Goal: Task Accomplishment & Management: Use online tool/utility

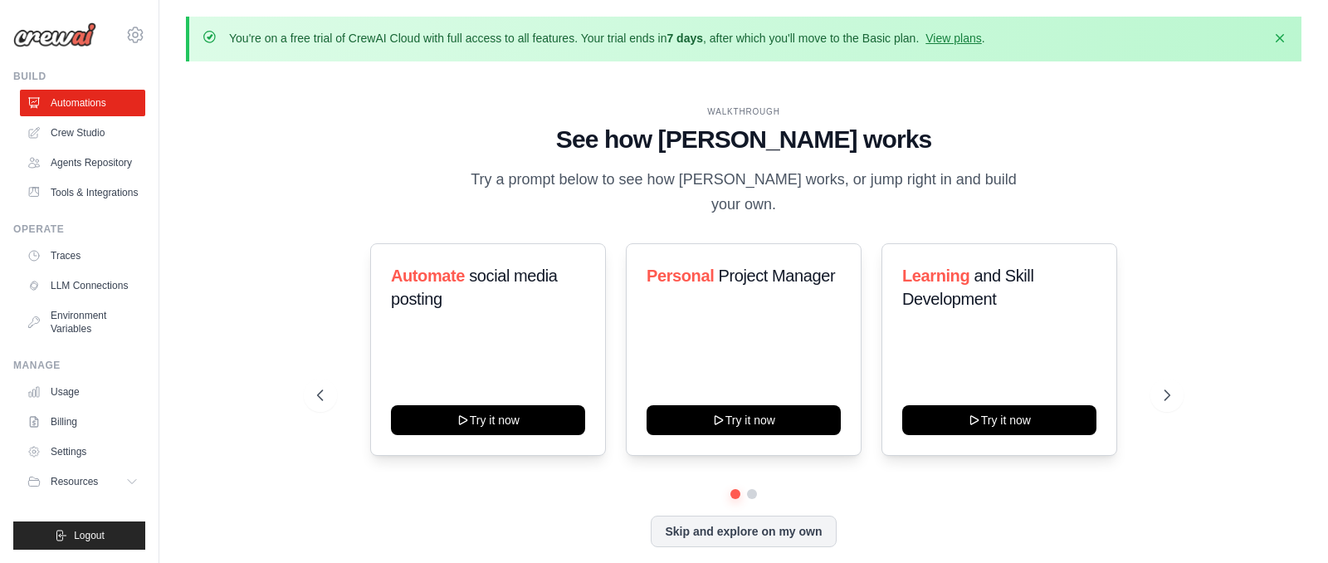
scroll to position [42, 0]
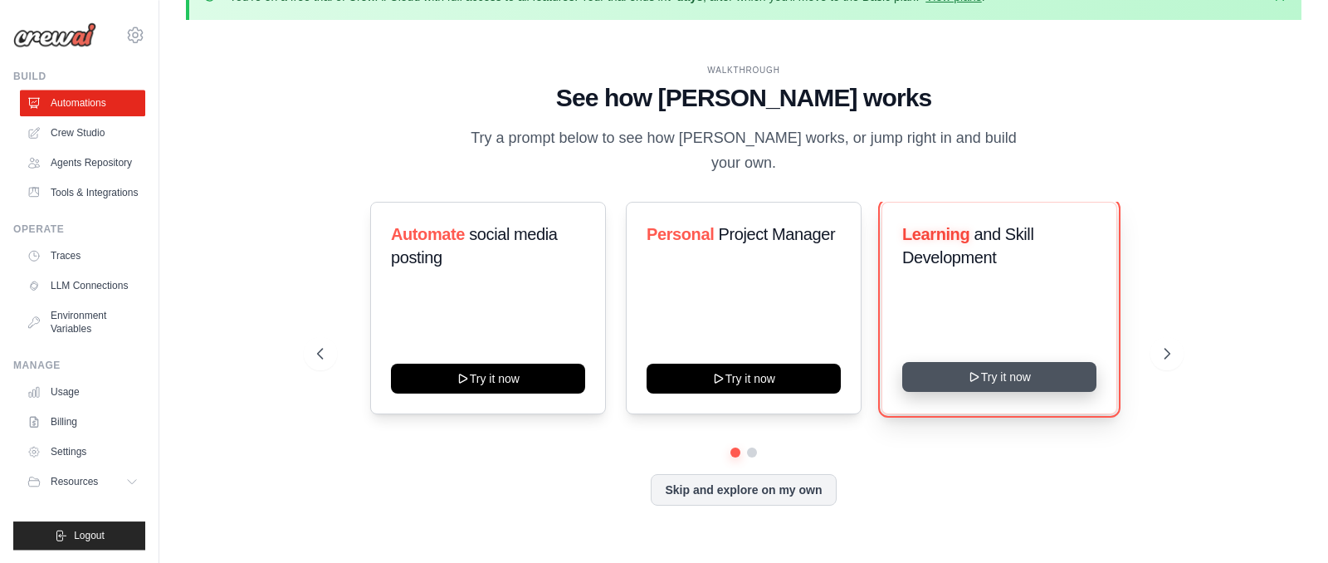
click at [1002, 391] on button "Try it now" at bounding box center [1000, 377] width 194 height 30
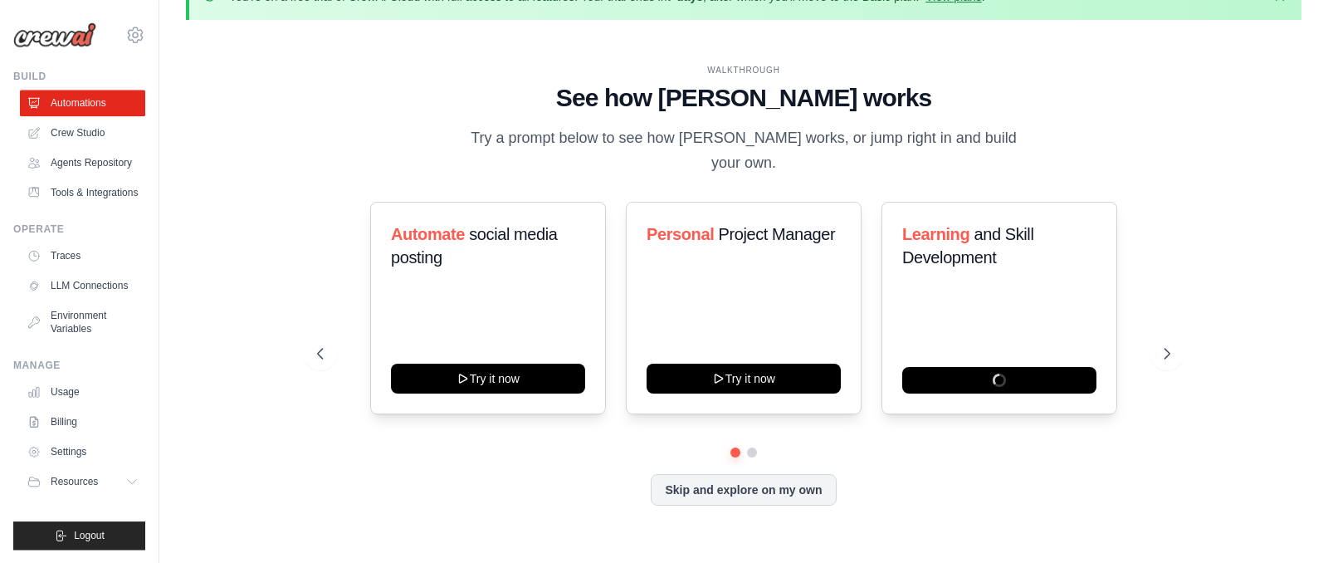
scroll to position [0, 0]
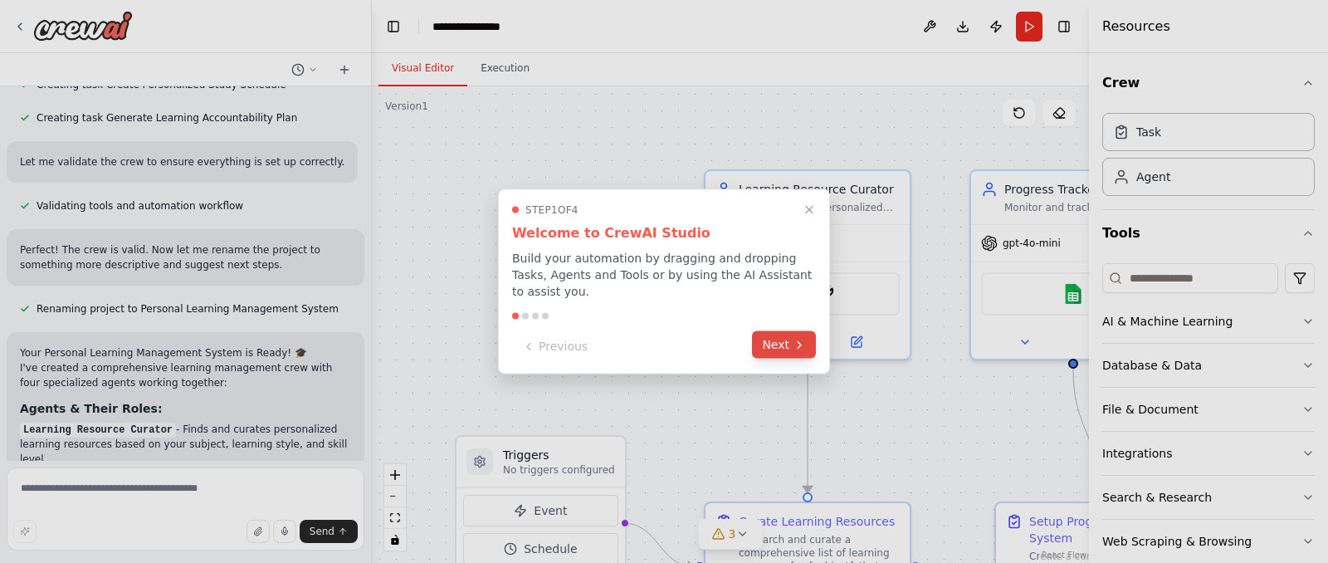
click at [772, 341] on button "Next" at bounding box center [784, 344] width 64 height 27
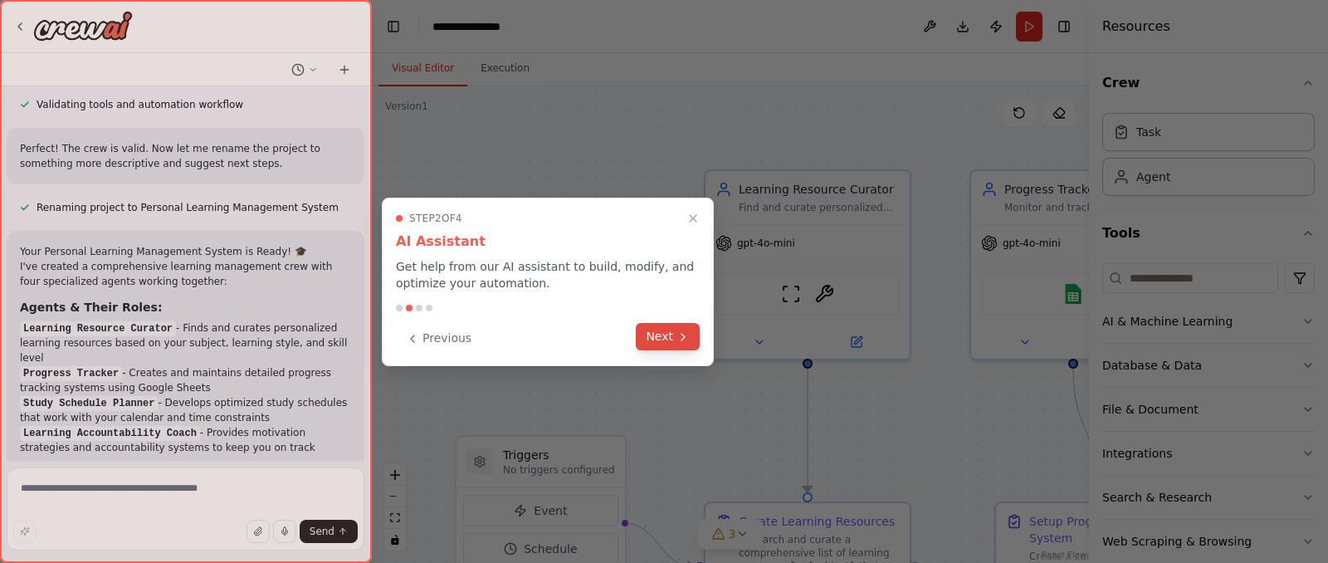
click at [674, 339] on button "Next" at bounding box center [668, 336] width 64 height 27
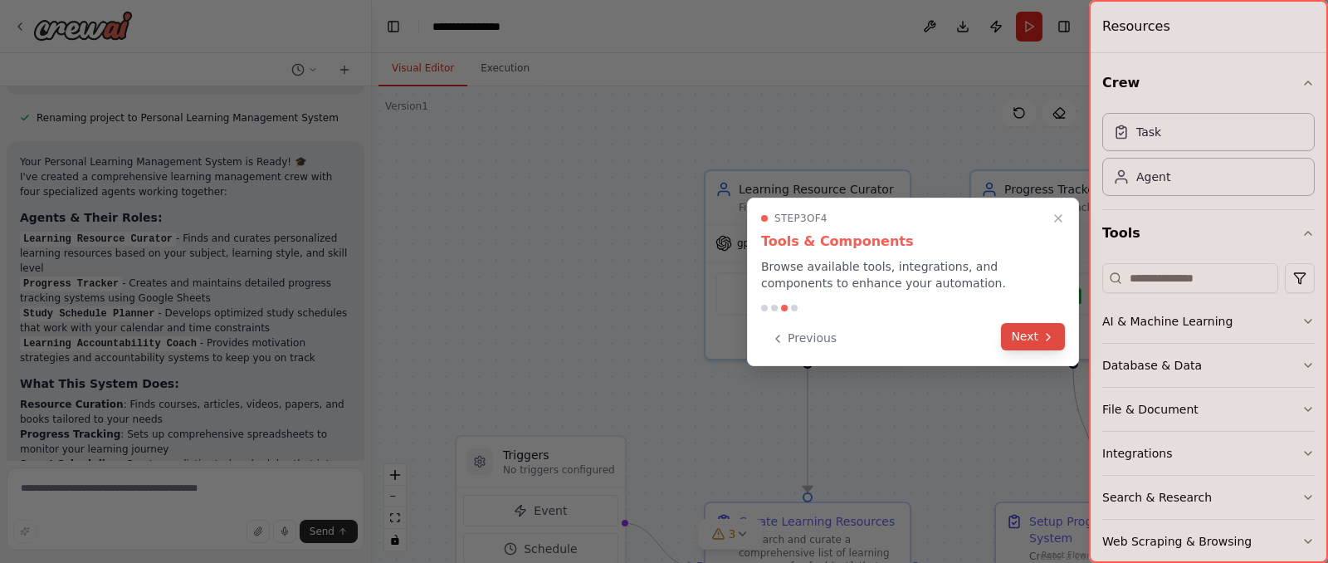
click at [1055, 342] on button "Next" at bounding box center [1033, 336] width 64 height 27
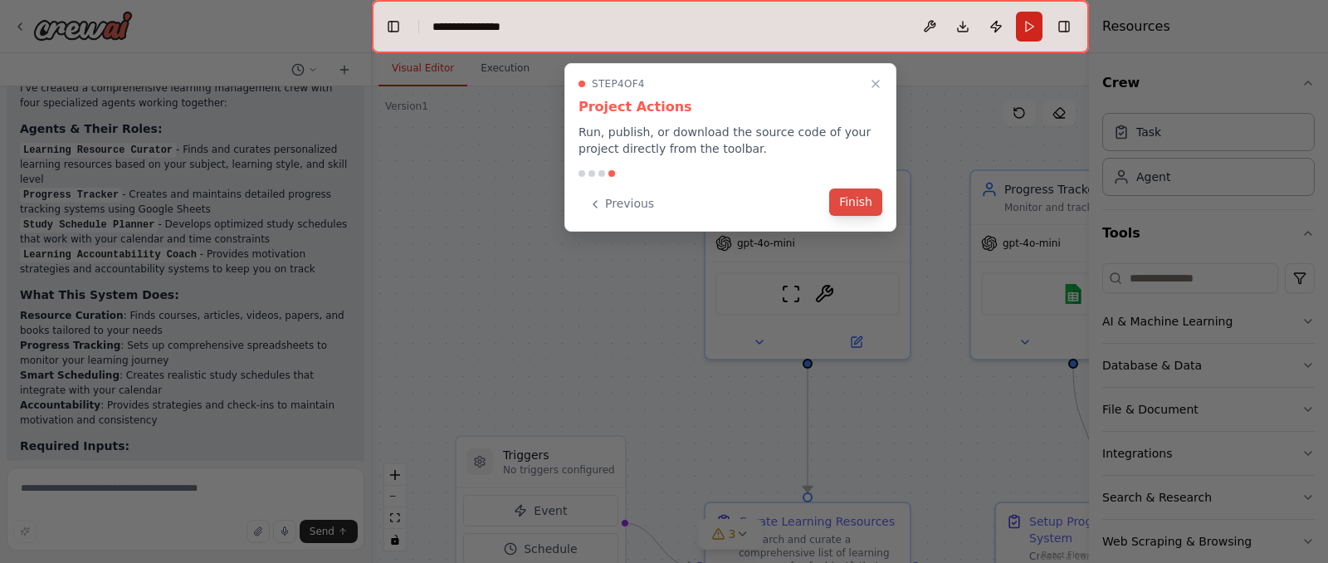
click at [857, 206] on button "Finish" at bounding box center [855, 201] width 53 height 27
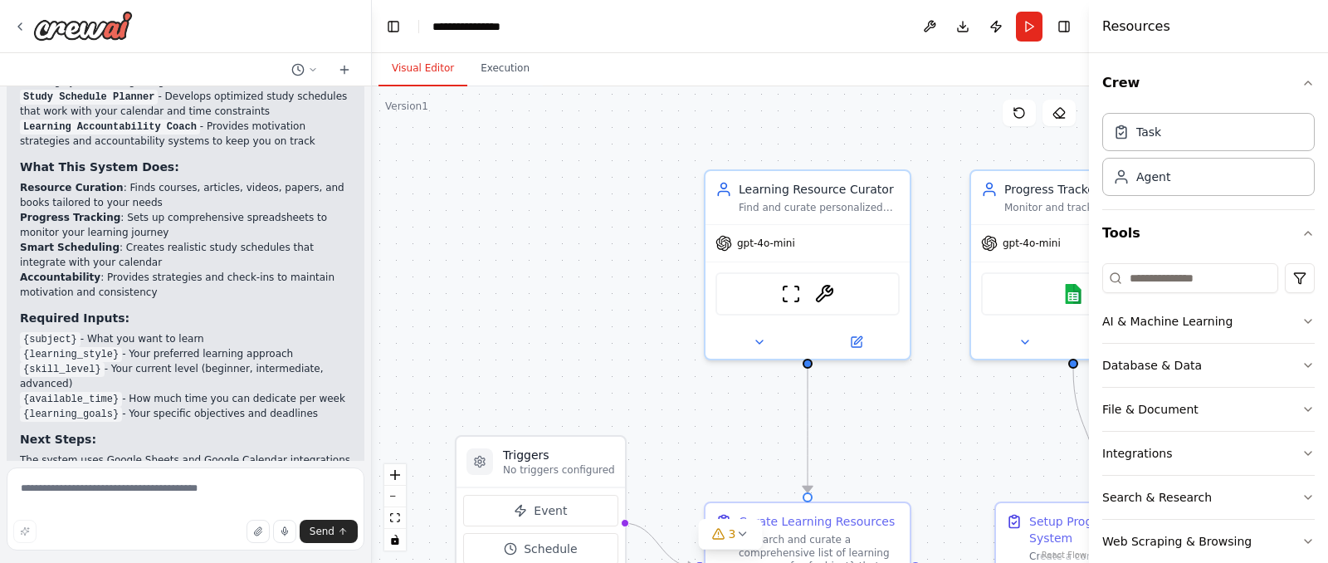
drag, startPoint x: 368, startPoint y: 427, endPoint x: 372, endPoint y: 383, distance: 44.2
click at [372, 383] on div "Build a crew that curates personalized learning resources, tracks your progress…" at bounding box center [664, 281] width 1328 height 563
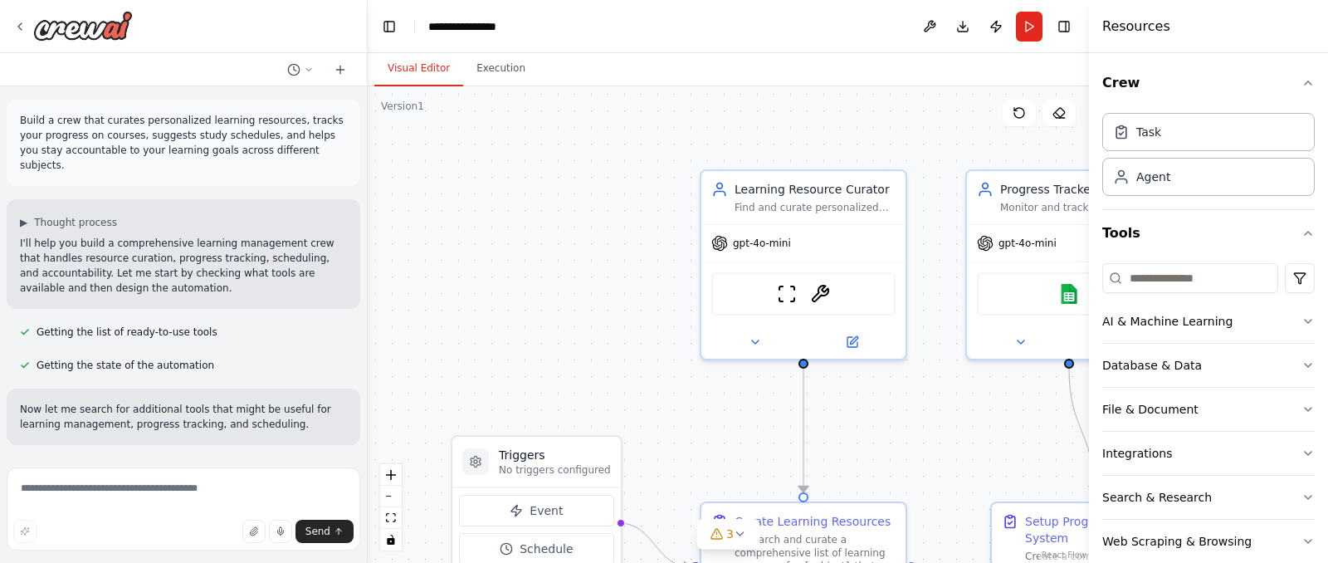
click at [368, 144] on div "Build a crew that curates personalized learning resources, tracks your progress…" at bounding box center [664, 281] width 1328 height 563
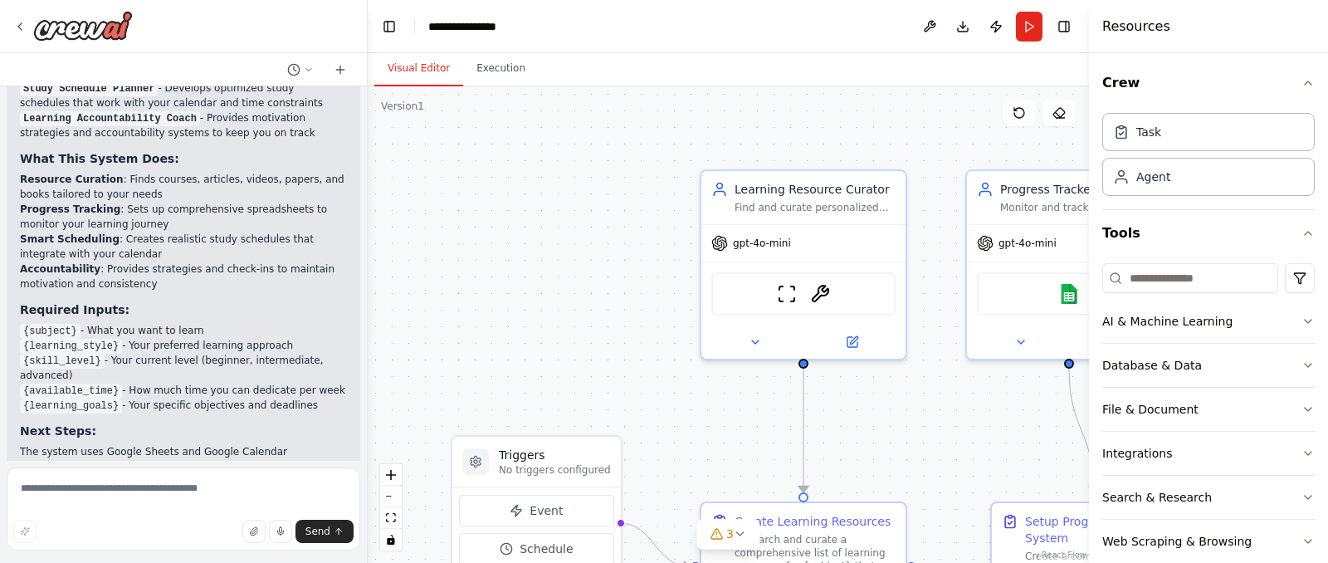
scroll to position [1493, 0]
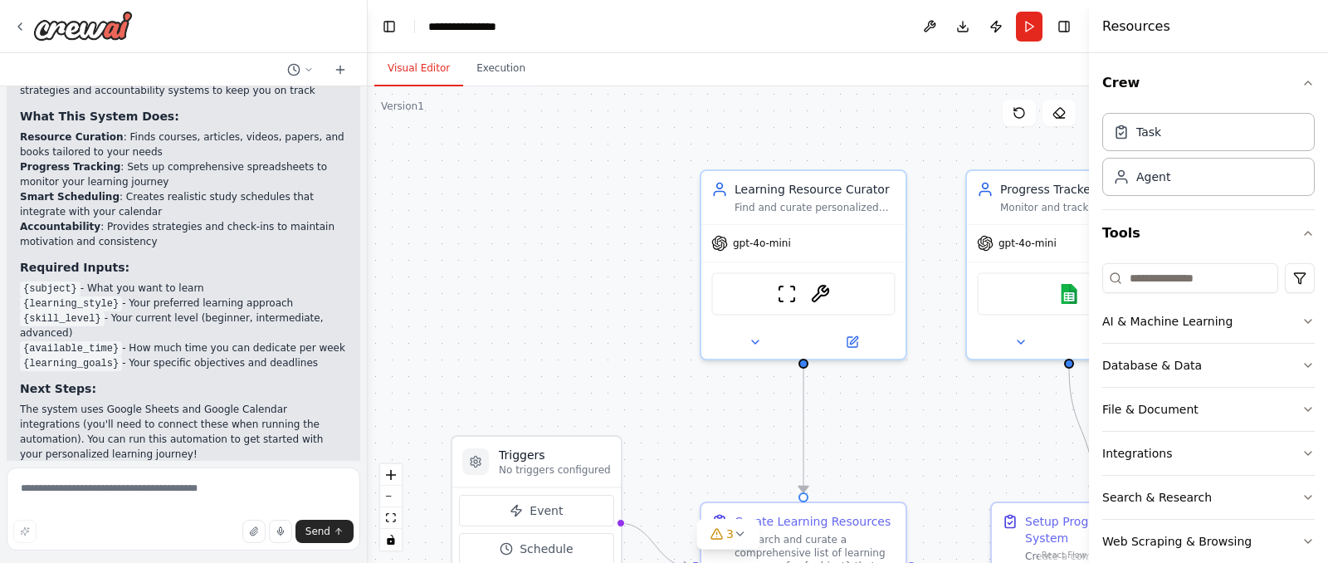
click at [590, 339] on div ".deletable-edge-delete-btn { width: 20px; height: 20px; border: 0px solid #ffff…" at bounding box center [729, 324] width 722 height 477
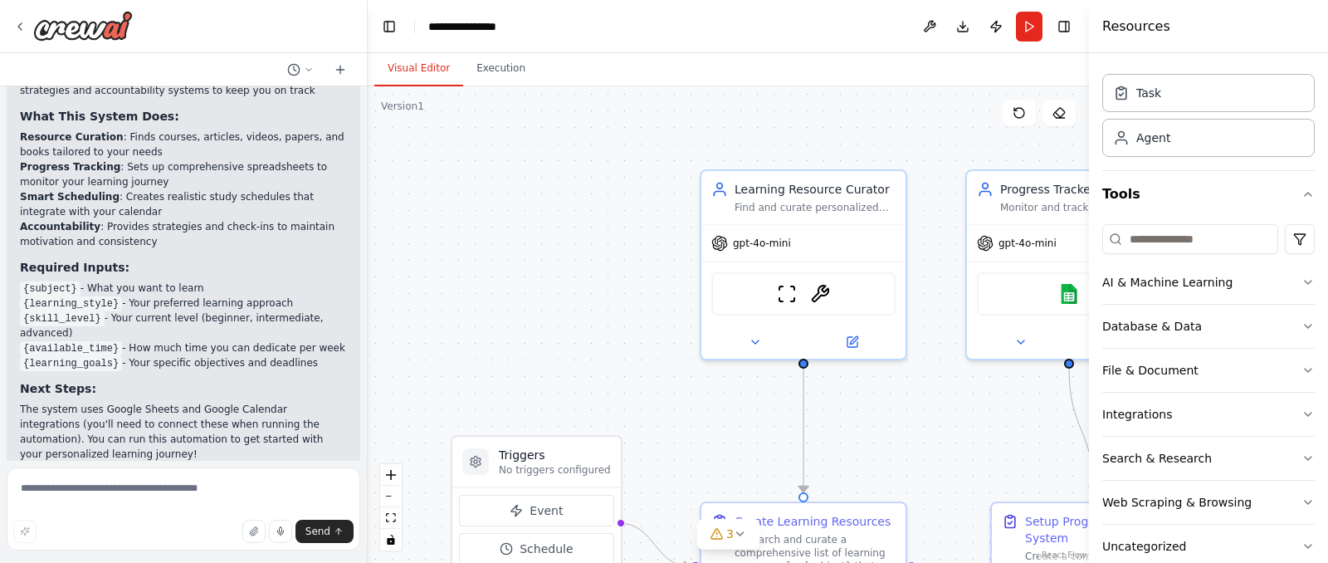
scroll to position [42, 0]
click at [599, 238] on div ".deletable-edge-delete-btn { width: 20px; height: 20px; border: 0px solid #ffff…" at bounding box center [729, 324] width 722 height 477
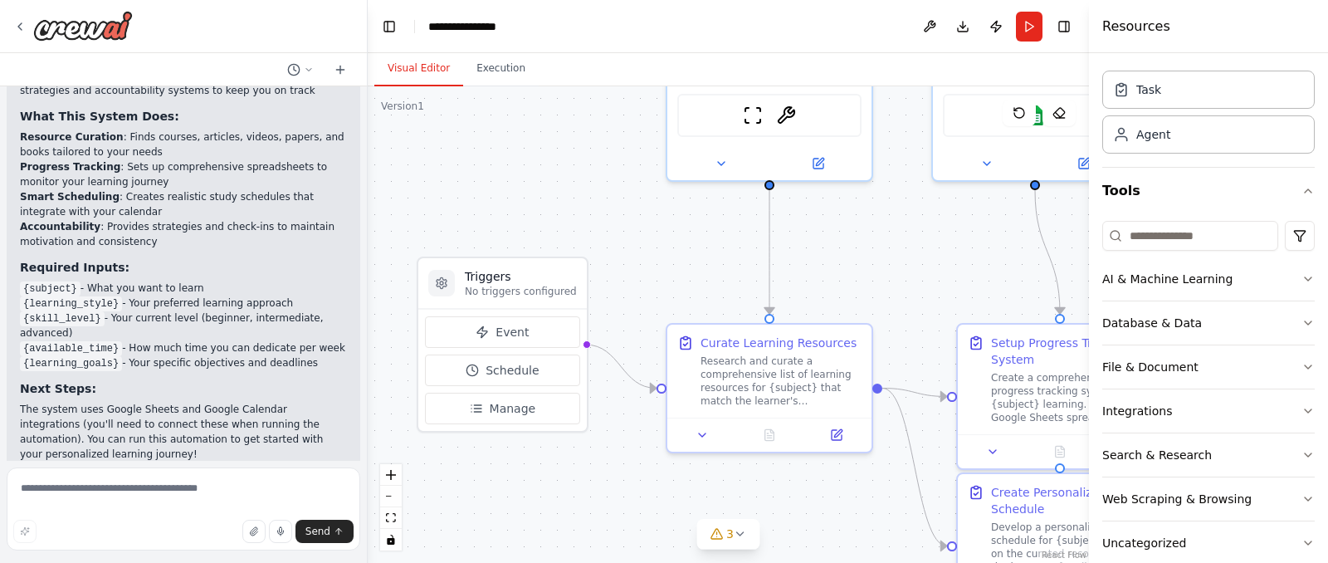
drag, startPoint x: 634, startPoint y: 428, endPoint x: 600, endPoint y: 250, distance: 181.7
click at [600, 250] on div ".deletable-edge-delete-btn { width: 20px; height: 20px; border: 0px solid #ffff…" at bounding box center [729, 324] width 722 height 477
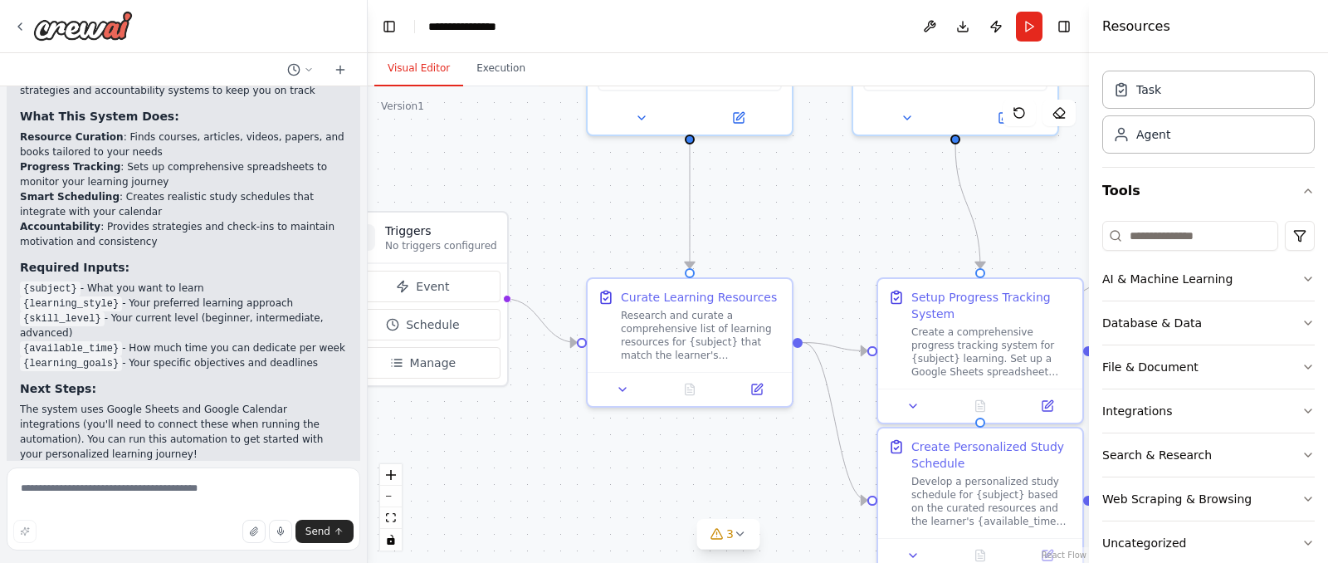
drag, startPoint x: 636, startPoint y: 283, endPoint x: 522, endPoint y: 219, distance: 130.5
click at [522, 219] on div ".deletable-edge-delete-btn { width: 20px; height: 20px; border: 0px solid #ffff…" at bounding box center [729, 324] width 722 height 477
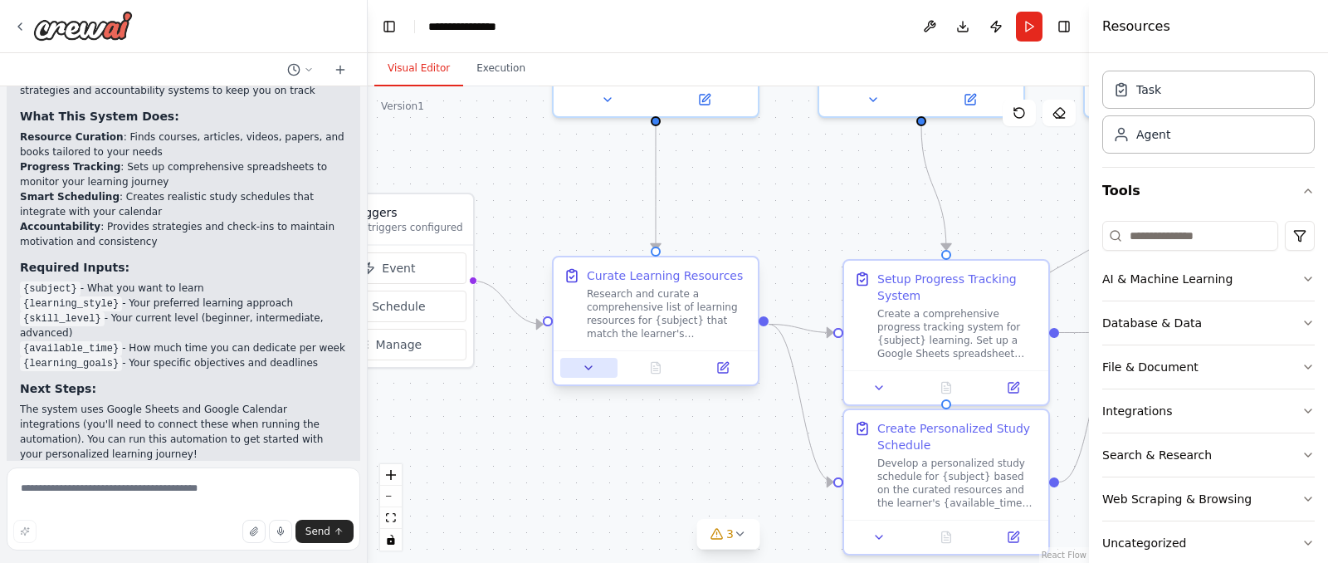
click at [592, 374] on icon at bounding box center [588, 367] width 13 height 13
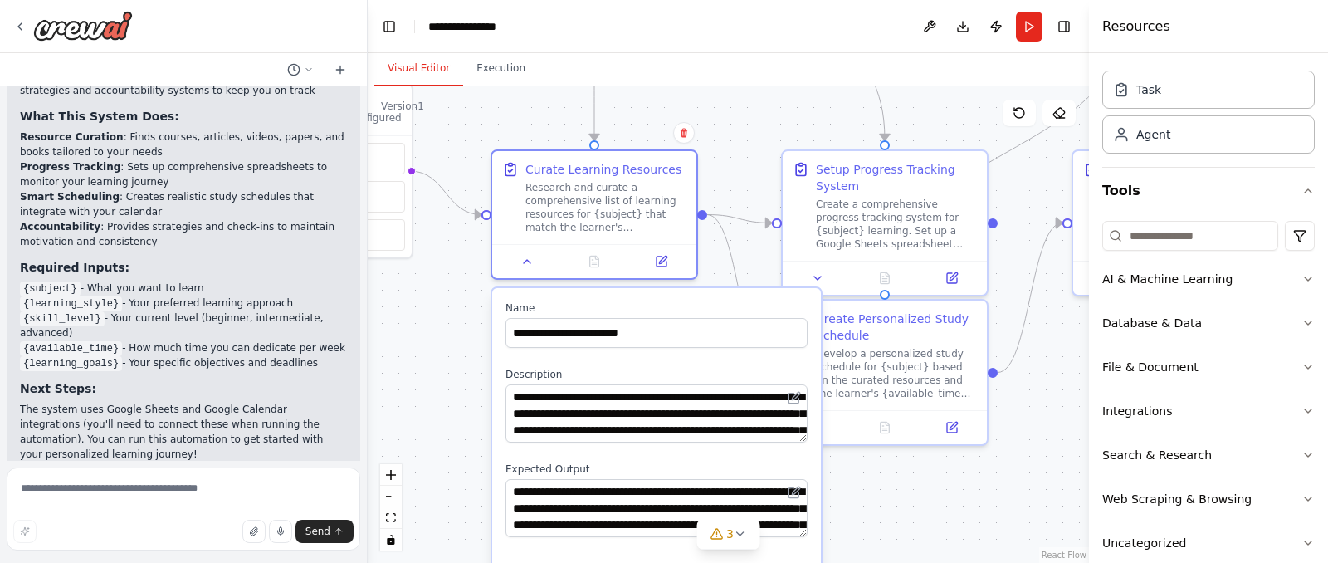
drag, startPoint x: 800, startPoint y: 218, endPoint x: 738, endPoint y: 108, distance: 125.6
click at [738, 108] on div ".deletable-edge-delete-btn { width: 20px; height: 20px; border: 0px solid #ffff…" at bounding box center [729, 324] width 722 height 477
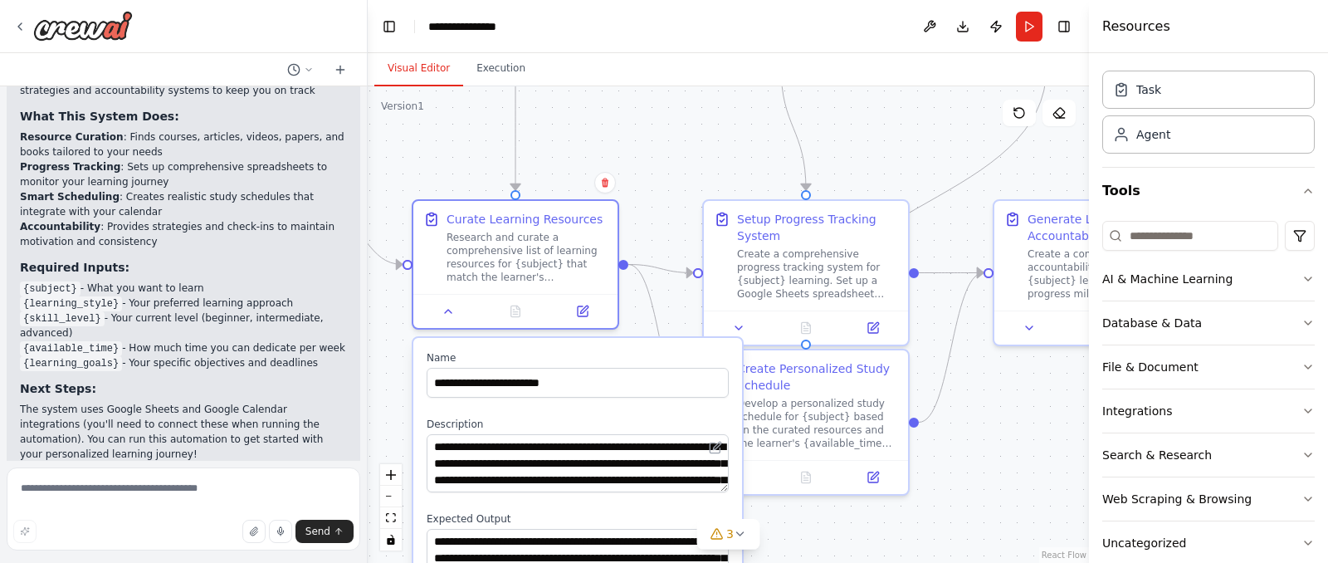
drag, startPoint x: 737, startPoint y: 135, endPoint x: 649, endPoint y: 186, distance: 102.0
click at [649, 186] on div ".deletable-edge-delete-btn { width: 20px; height: 20px; border: 0px solid #ffff…" at bounding box center [729, 324] width 722 height 477
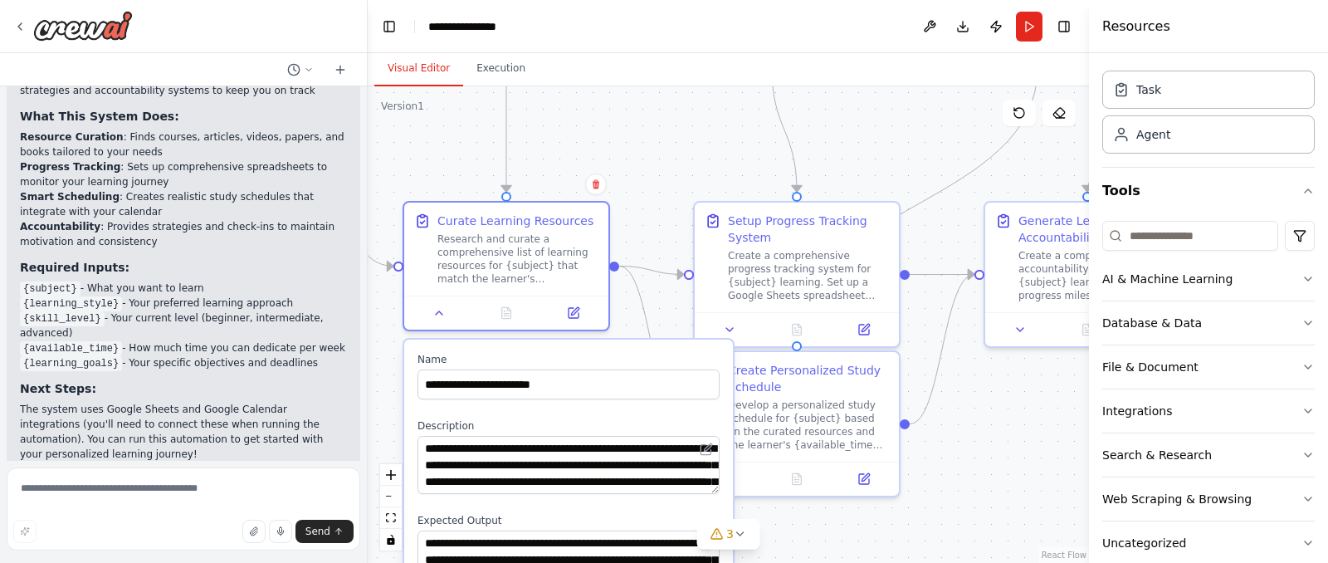
click at [651, 195] on div ".deletable-edge-delete-btn { width: 20px; height: 20px; border: 0px solid #ffff…" at bounding box center [729, 324] width 722 height 477
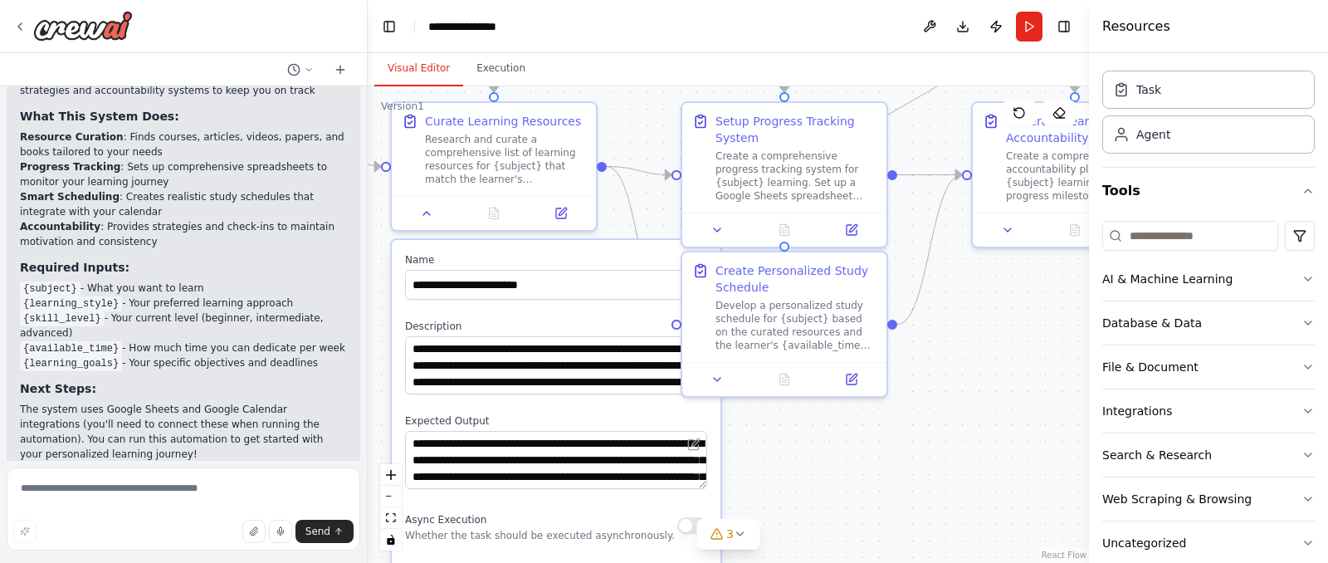
drag, startPoint x: 965, startPoint y: 460, endPoint x: 954, endPoint y: 346, distance: 114.3
click at [954, 346] on div ".deletable-edge-delete-btn { width: 20px; height: 20px; border: 0px solid #ffff…" at bounding box center [729, 324] width 722 height 477
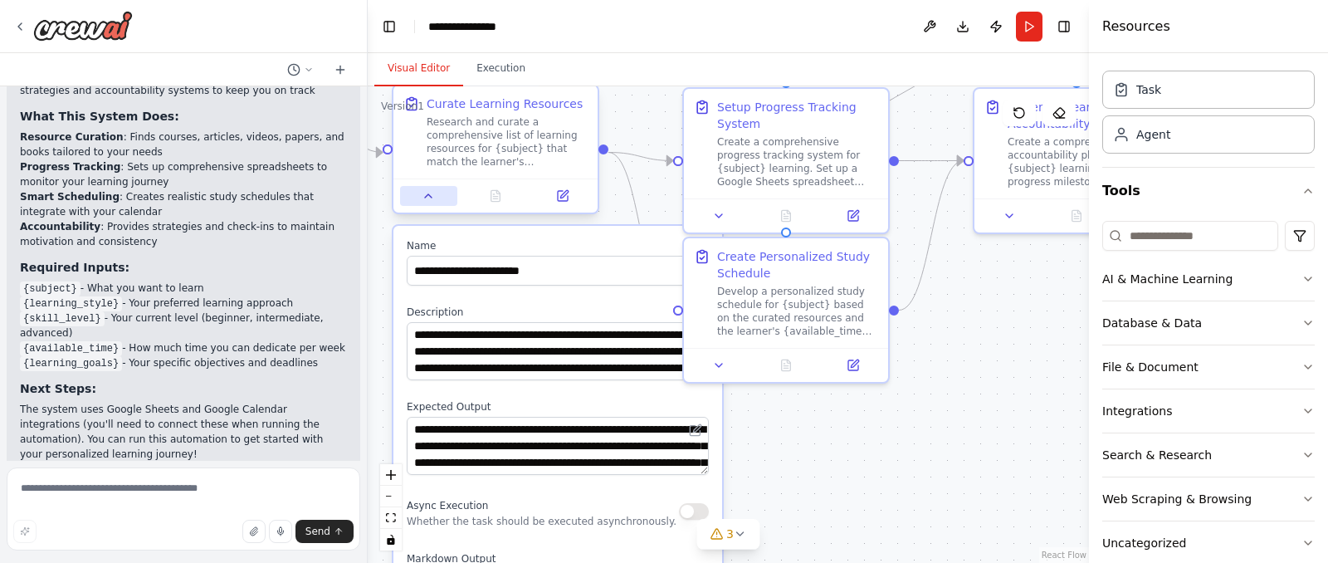
click at [431, 203] on button at bounding box center [428, 196] width 57 height 20
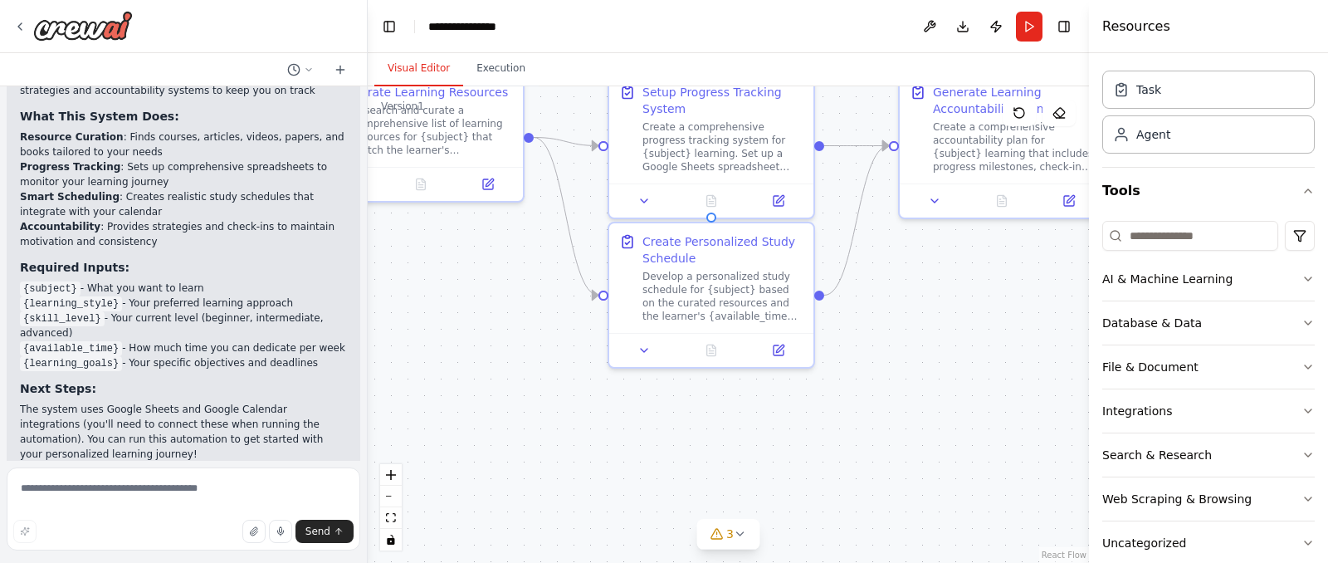
drag, startPoint x: 565, startPoint y: 399, endPoint x: 490, endPoint y: 384, distance: 76.2
click at [490, 384] on div ".deletable-edge-delete-btn { width: 20px; height: 20px; border: 0px solid #ffff…" at bounding box center [729, 324] width 722 height 477
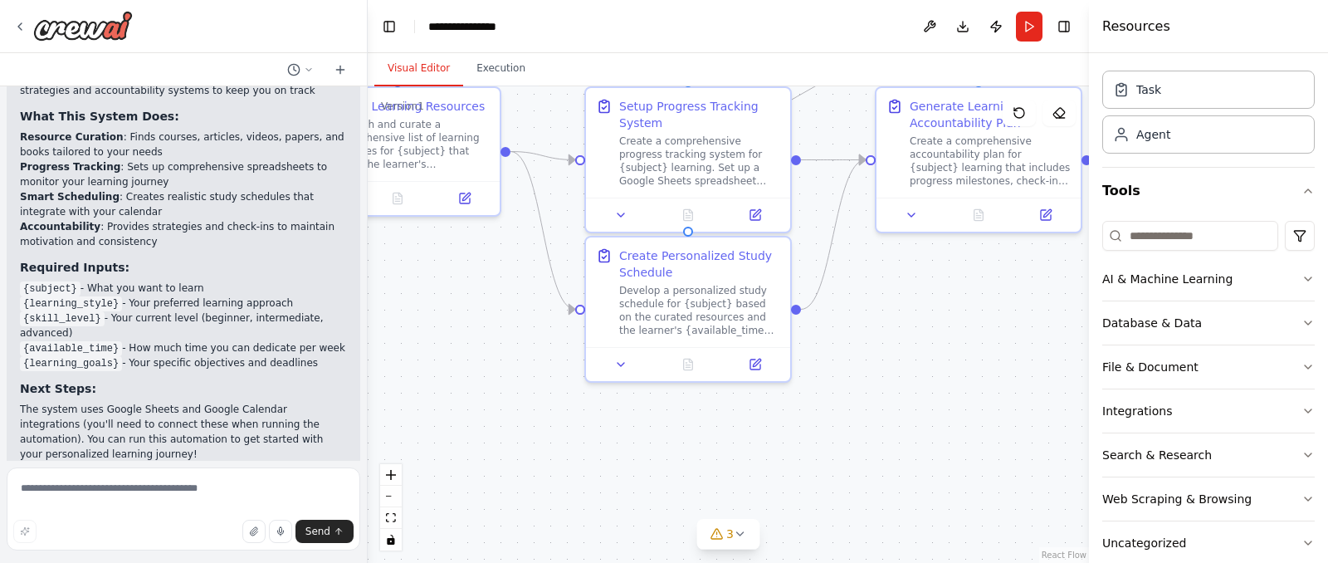
drag, startPoint x: 727, startPoint y: 423, endPoint x: 628, endPoint y: 476, distance: 111.8
click at [628, 476] on div ".deletable-edge-delete-btn { width: 20px; height: 20px; border: 0px solid #ffff…" at bounding box center [729, 324] width 722 height 477
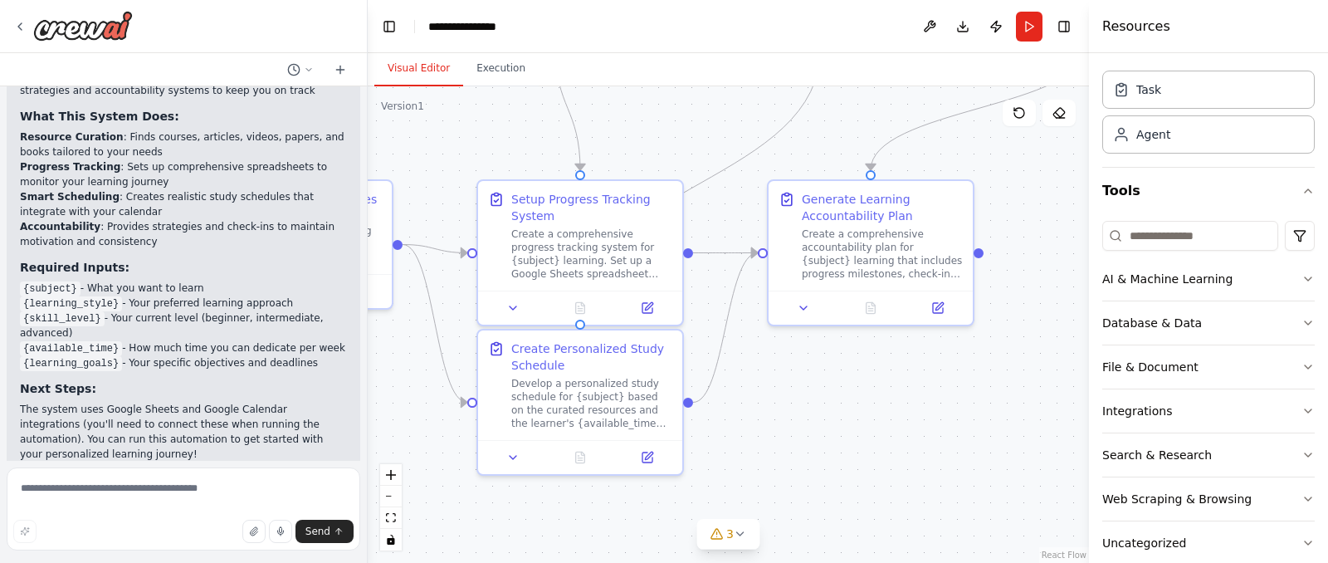
drag, startPoint x: 832, startPoint y: 449, endPoint x: 800, endPoint y: 504, distance: 63.7
click at [800, 504] on div ".deletable-edge-delete-btn { width: 20px; height: 20px; border: 0px solid #ffff…" at bounding box center [729, 324] width 722 height 477
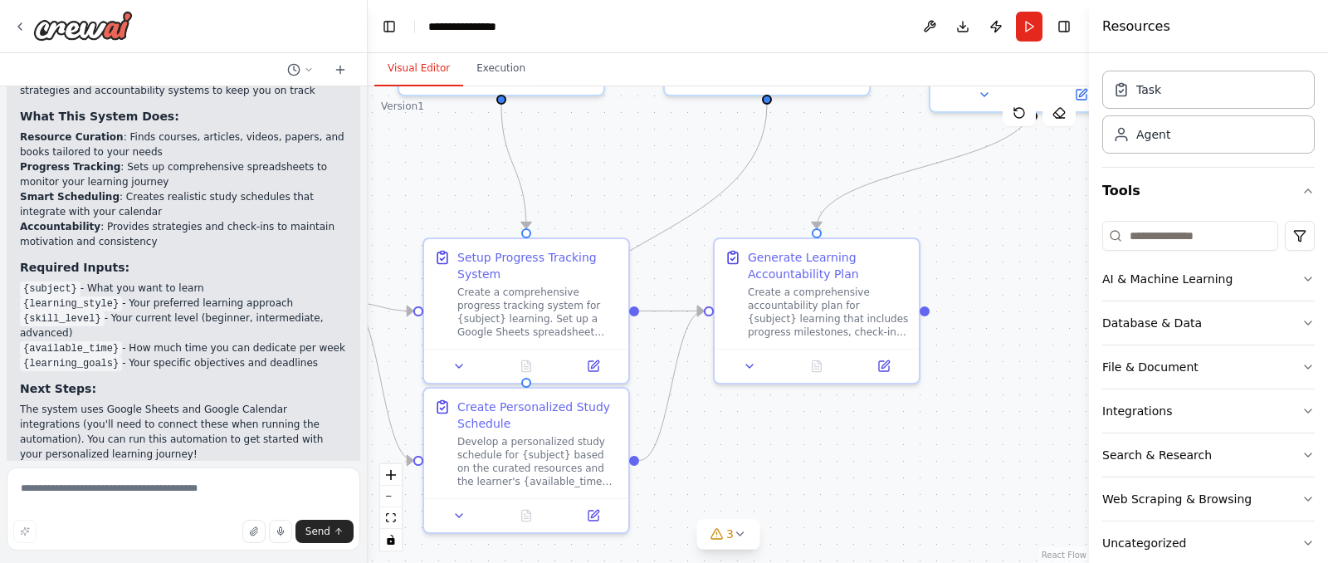
drag, startPoint x: 859, startPoint y: 452, endPoint x: 780, endPoint y: 528, distance: 109.2
click at [780, 528] on div ".deletable-edge-delete-btn { width: 20px; height: 20px; border: 0px solid #ffff…" at bounding box center [729, 324] width 722 height 477
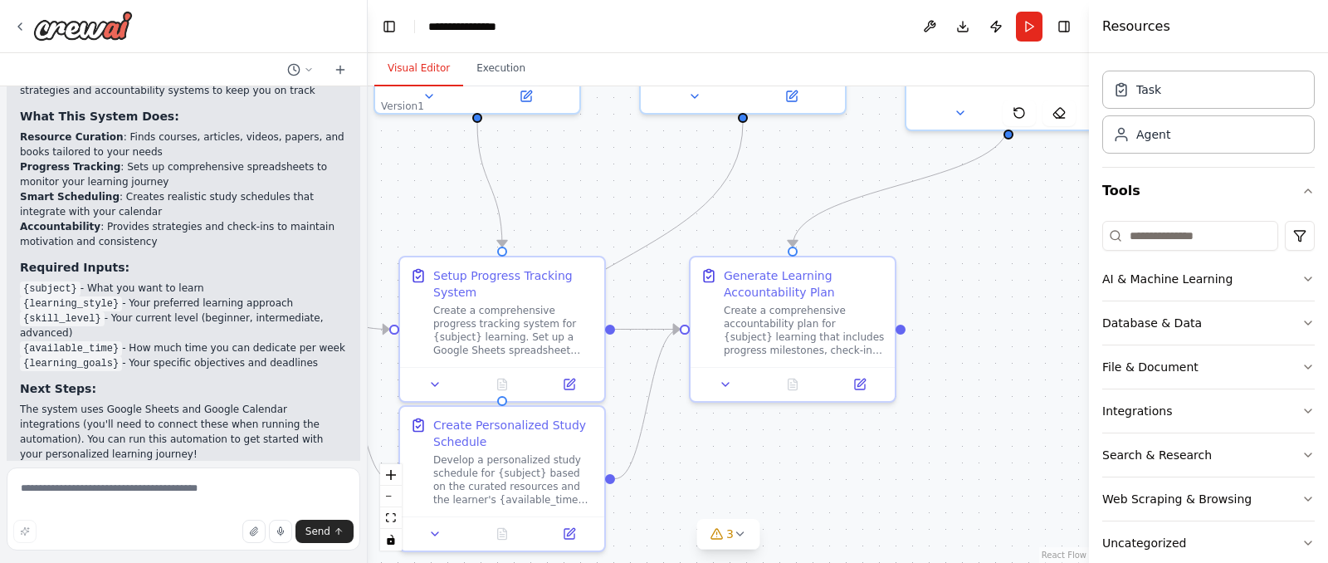
drag, startPoint x: 952, startPoint y: 399, endPoint x: 878, endPoint y: 563, distance: 180.6
click at [878, 562] on div ".deletable-edge-delete-btn { width: 20px; height: 20px; border: 0px solid #ffff…" at bounding box center [729, 324] width 722 height 477
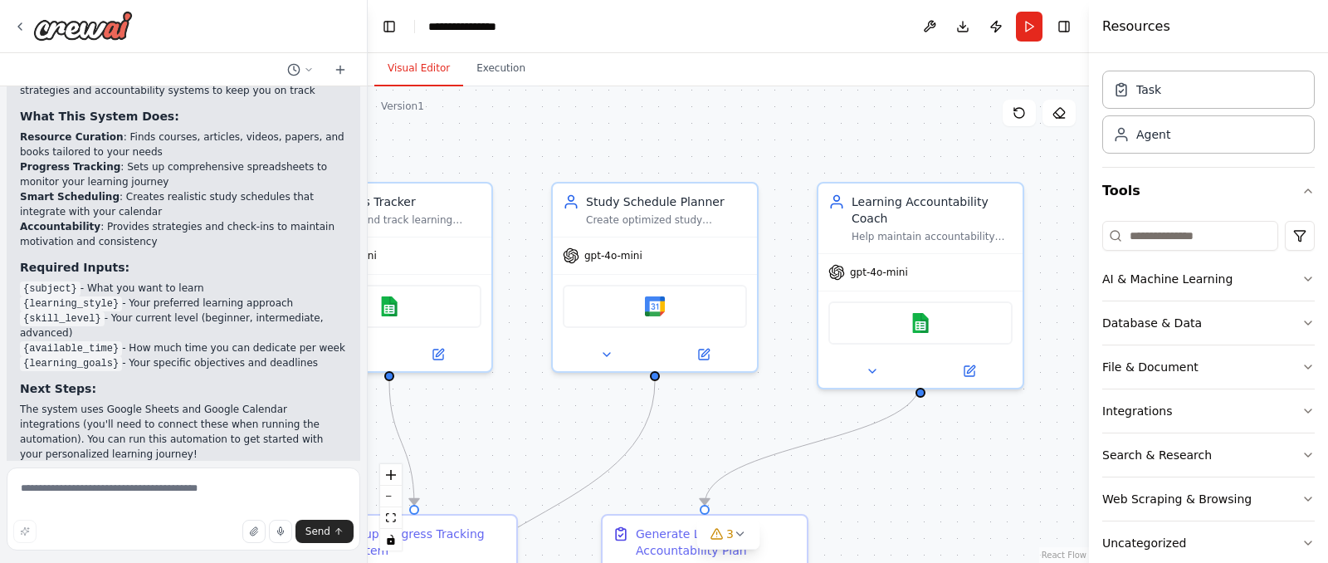
drag, startPoint x: 937, startPoint y: 389, endPoint x: 923, endPoint y: 482, distance: 94.8
click at [923, 482] on div ".deletable-edge-delete-btn { width: 20px; height: 20px; border: 0px solid #ffff…" at bounding box center [729, 324] width 722 height 477
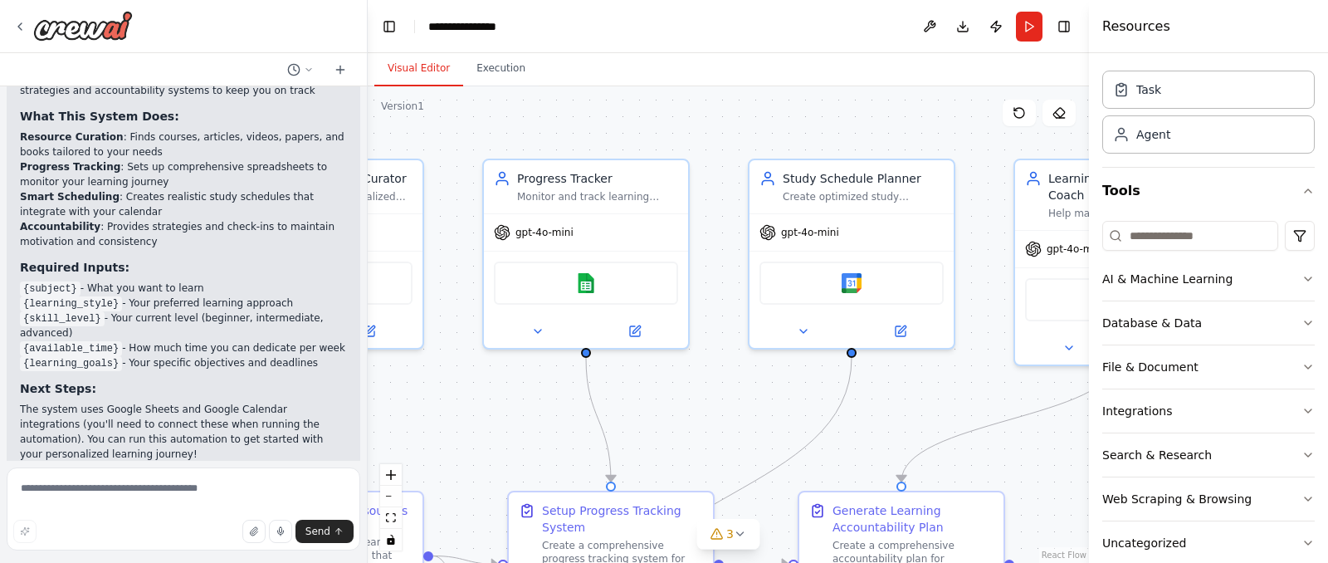
drag, startPoint x: 710, startPoint y: 419, endPoint x: 961, endPoint y: 348, distance: 261.5
click at [961, 348] on div ".deletable-edge-delete-btn { width: 20px; height: 20px; border: 0px solid #ffff…" at bounding box center [729, 324] width 722 height 477
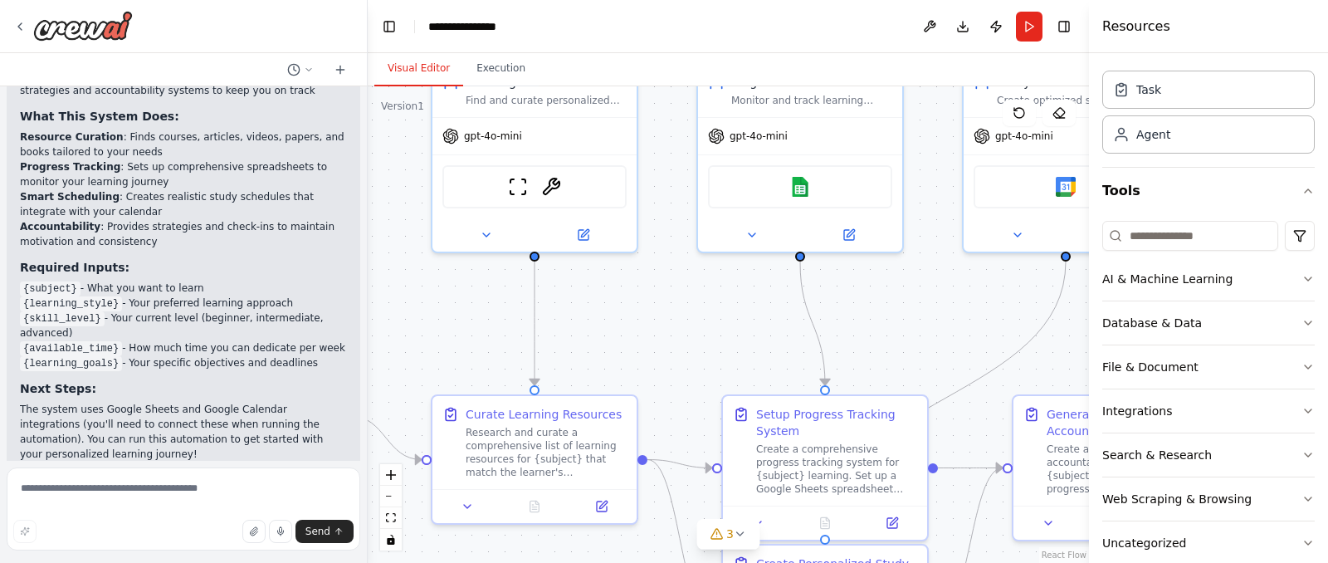
drag, startPoint x: 700, startPoint y: 387, endPoint x: 878, endPoint y: 338, distance: 185.1
click at [878, 338] on div ".deletable-edge-delete-btn { width: 20px; height: 20px; border: 0px solid #ffff…" at bounding box center [729, 324] width 722 height 477
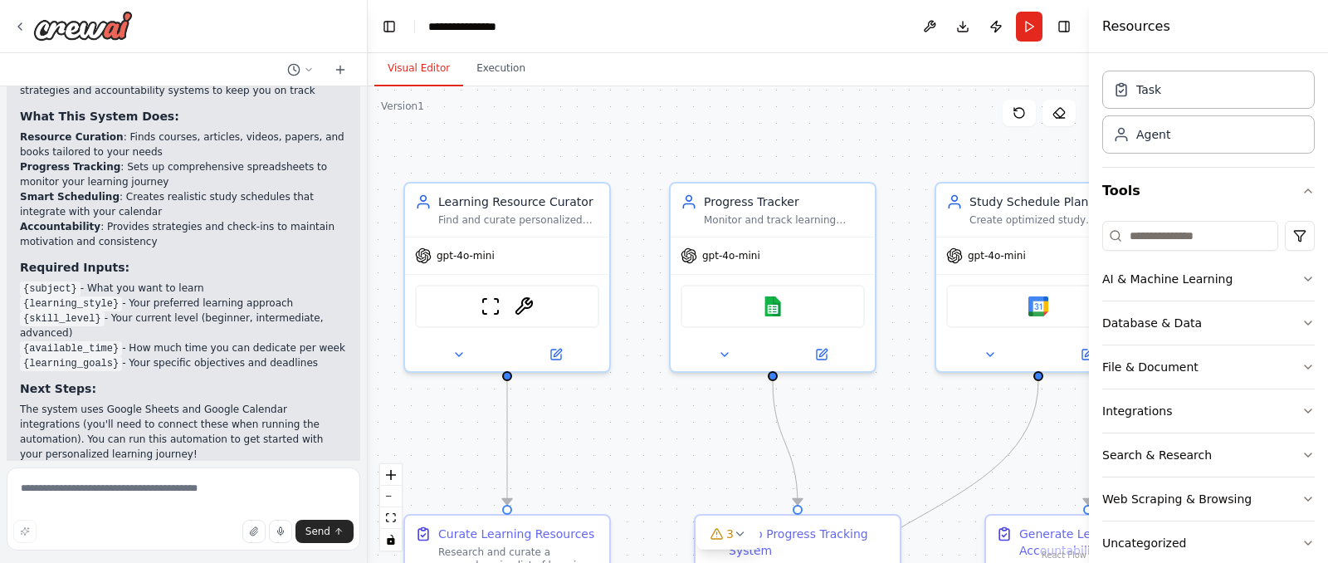
drag, startPoint x: 689, startPoint y: 355, endPoint x: 576, endPoint y: 433, distance: 137.7
click at [576, 433] on div ".deletable-edge-delete-btn { width: 20px; height: 20px; border: 0px solid #ffff…" at bounding box center [729, 324] width 722 height 477
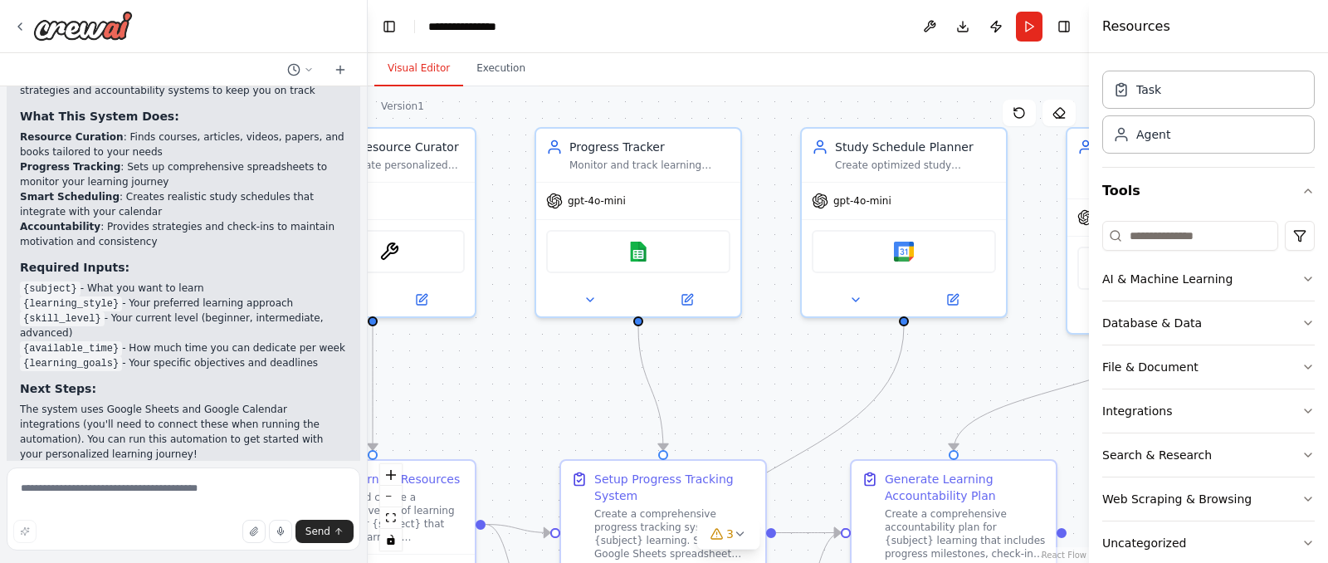
drag, startPoint x: 770, startPoint y: 384, endPoint x: 644, endPoint y: 309, distance: 146.4
click at [644, 309] on div ".deletable-edge-delete-btn { width: 20px; height: 20px; border: 0px solid #ffff…" at bounding box center [729, 324] width 722 height 477
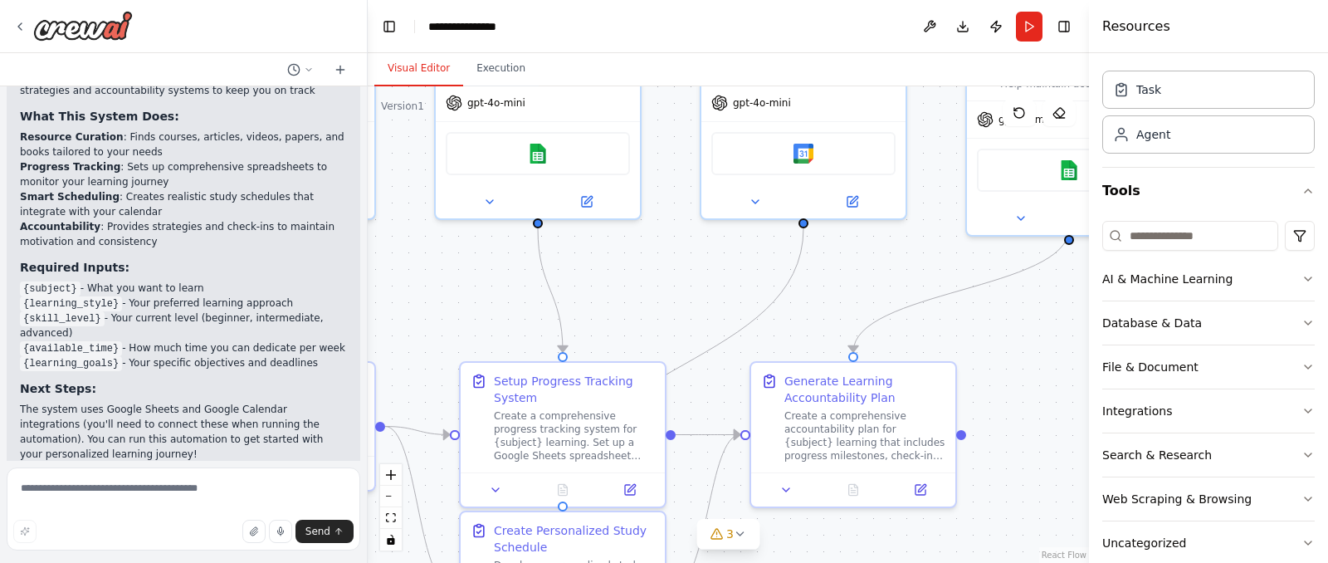
drag, startPoint x: 704, startPoint y: 334, endPoint x: 660, endPoint y: 298, distance: 56.7
click at [660, 298] on div ".deletable-edge-delete-btn { width: 20px; height: 20px; border: 0px solid #ffff…" at bounding box center [729, 324] width 722 height 477
click at [741, 541] on button "3" at bounding box center [729, 534] width 64 height 31
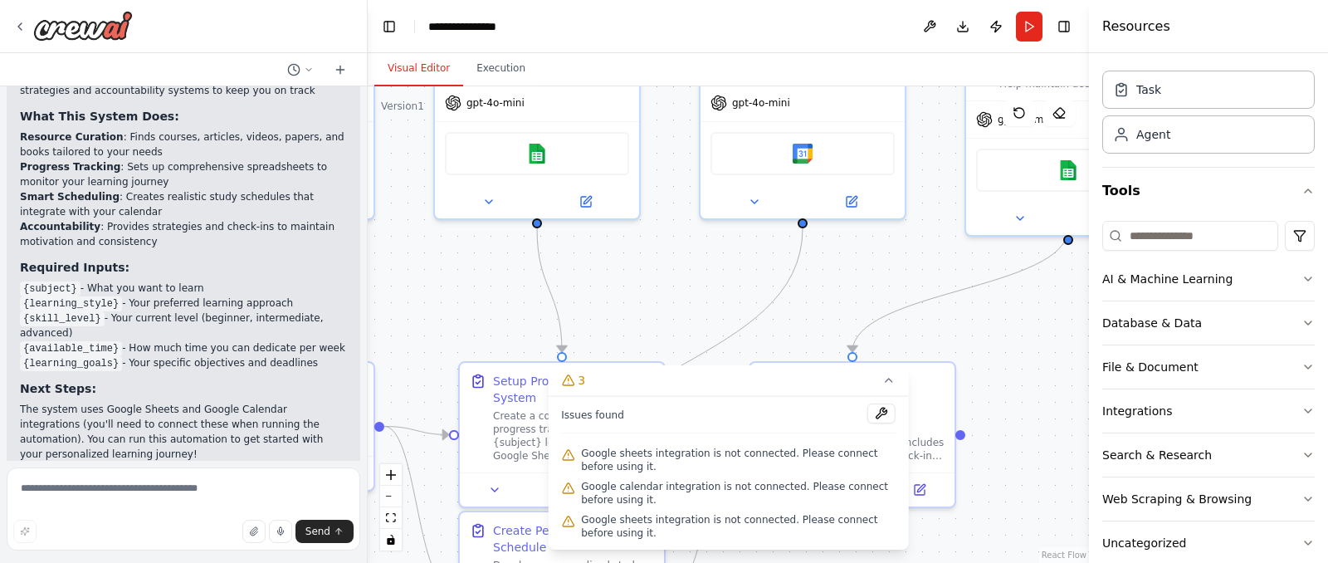
click at [928, 322] on div ".deletable-edge-delete-btn { width: 20px; height: 20px; border: 0px solid #ffff…" at bounding box center [729, 324] width 722 height 477
click at [891, 375] on icon at bounding box center [889, 380] width 13 height 13
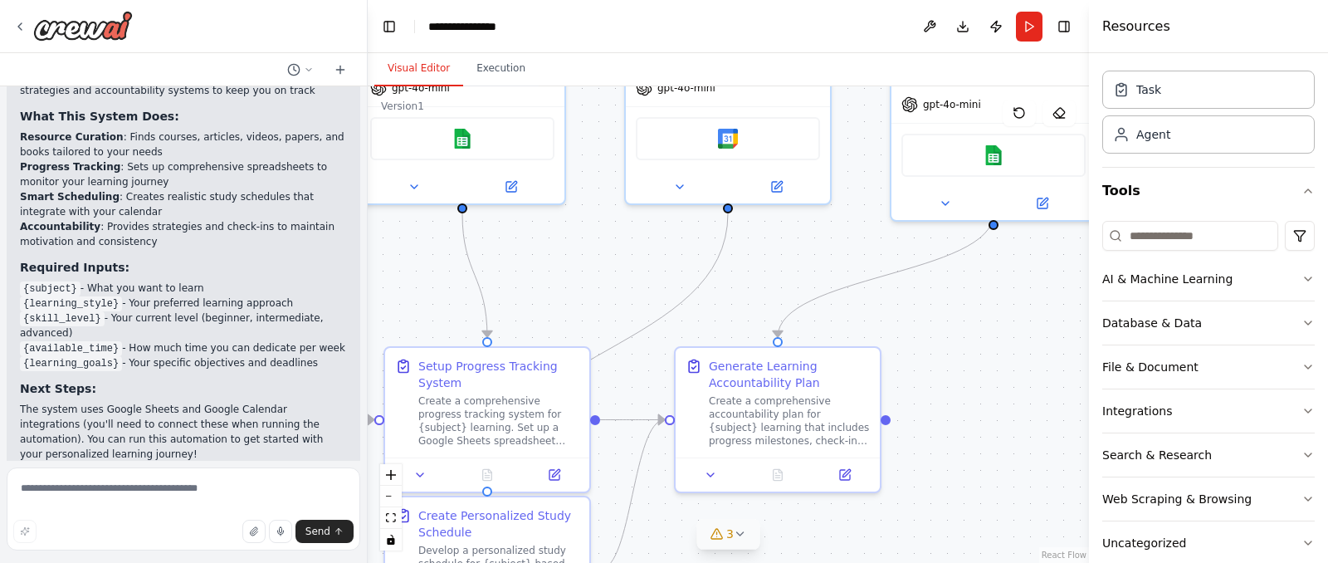
drag, startPoint x: 996, startPoint y: 357, endPoint x: 921, endPoint y: 340, distance: 77.4
click at [921, 340] on div ".deletable-edge-delete-btn { width: 20px; height: 20px; border: 0px solid #ffff…" at bounding box center [729, 324] width 722 height 477
click at [1220, 286] on div "AI & Machine Learning" at bounding box center [1168, 279] width 130 height 17
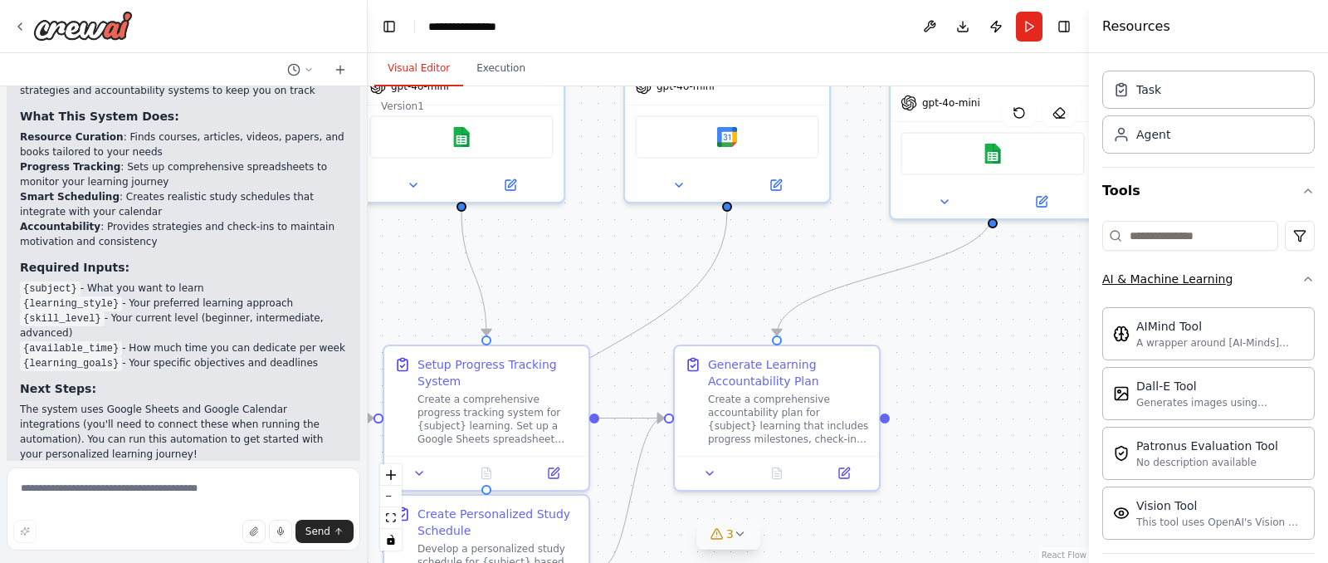
click at [1306, 278] on icon "button" at bounding box center [1308, 278] width 13 height 13
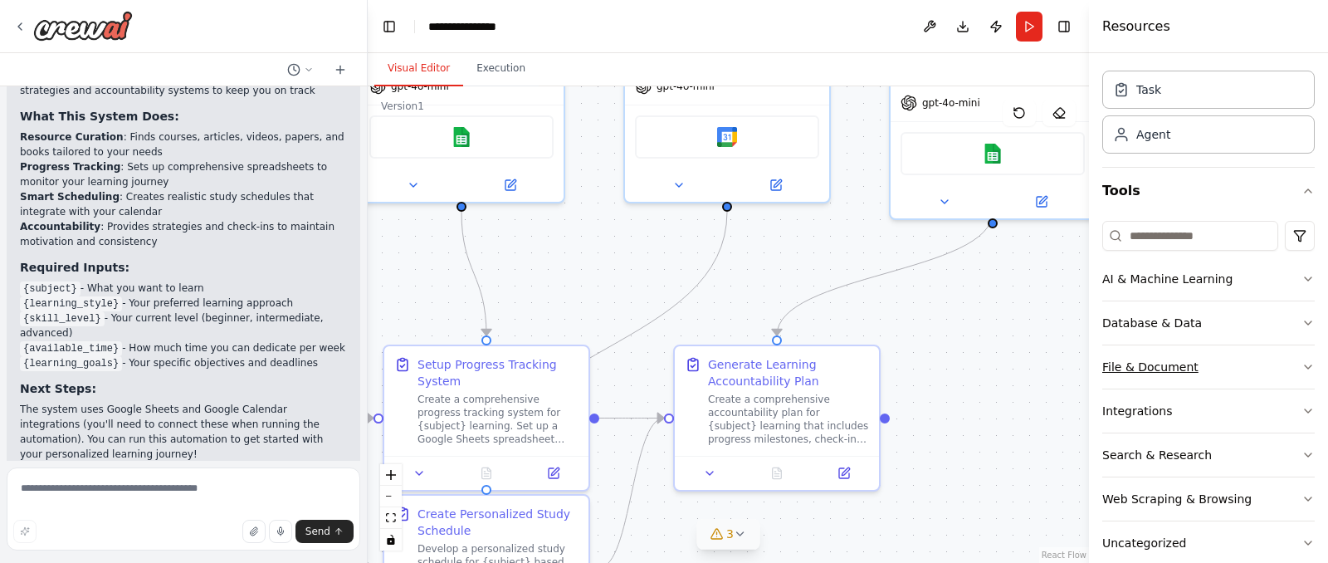
click at [1138, 369] on div "File & Document" at bounding box center [1151, 367] width 96 height 17
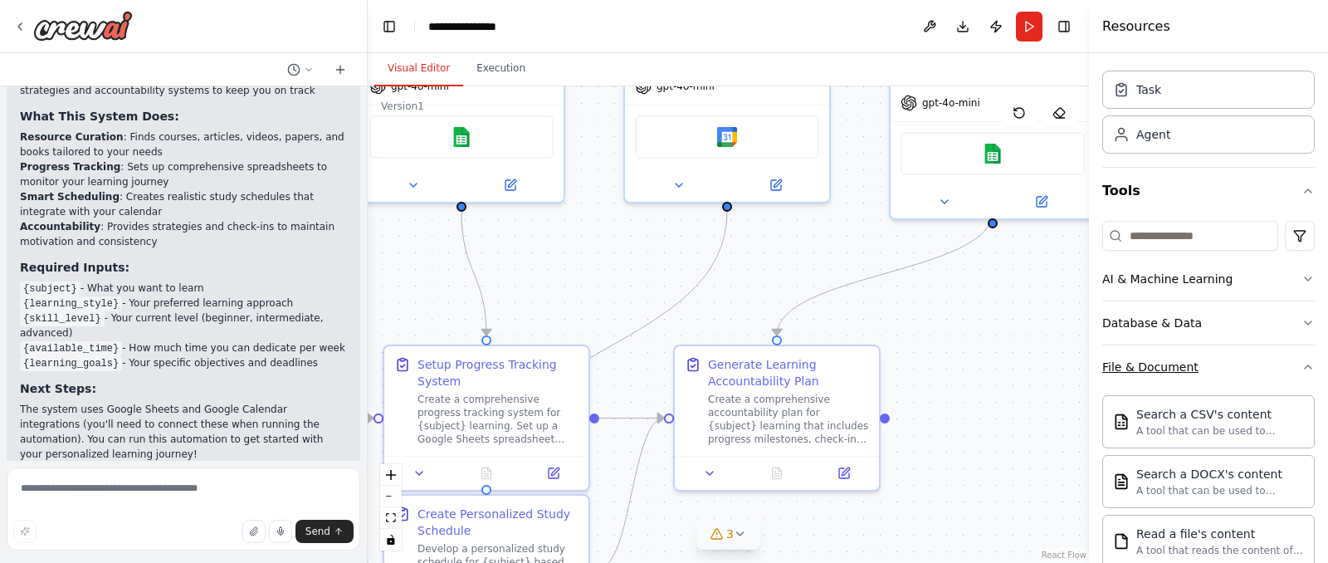
click at [1311, 368] on icon "button" at bounding box center [1308, 366] width 7 height 3
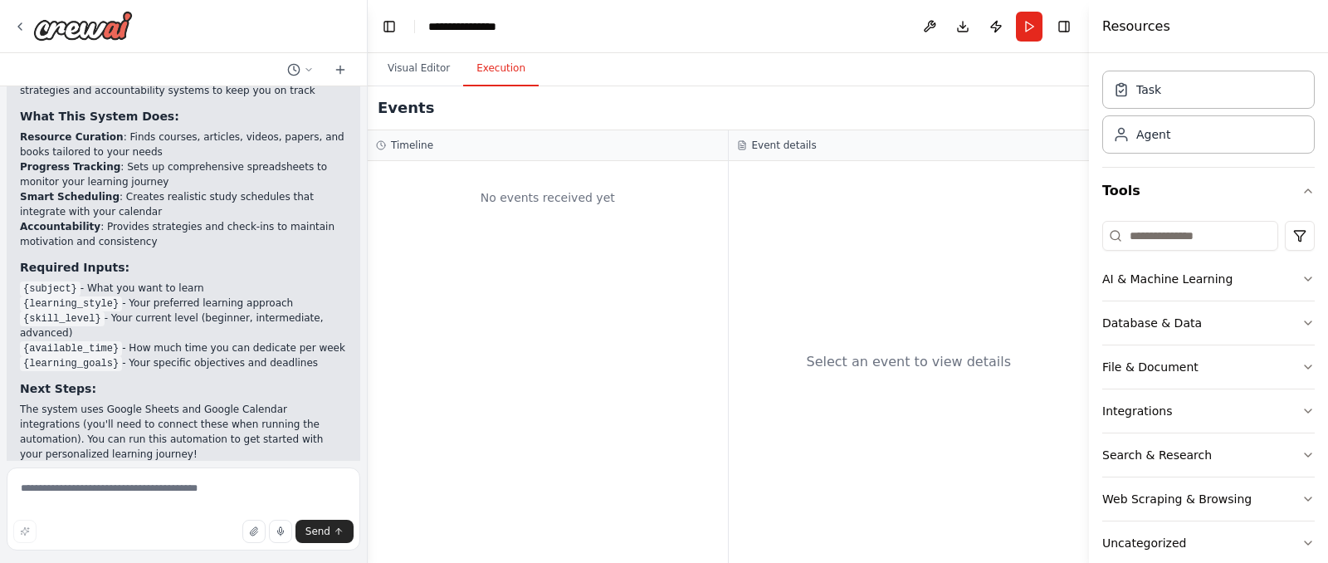
click at [495, 78] on button "Execution" at bounding box center [501, 68] width 76 height 35
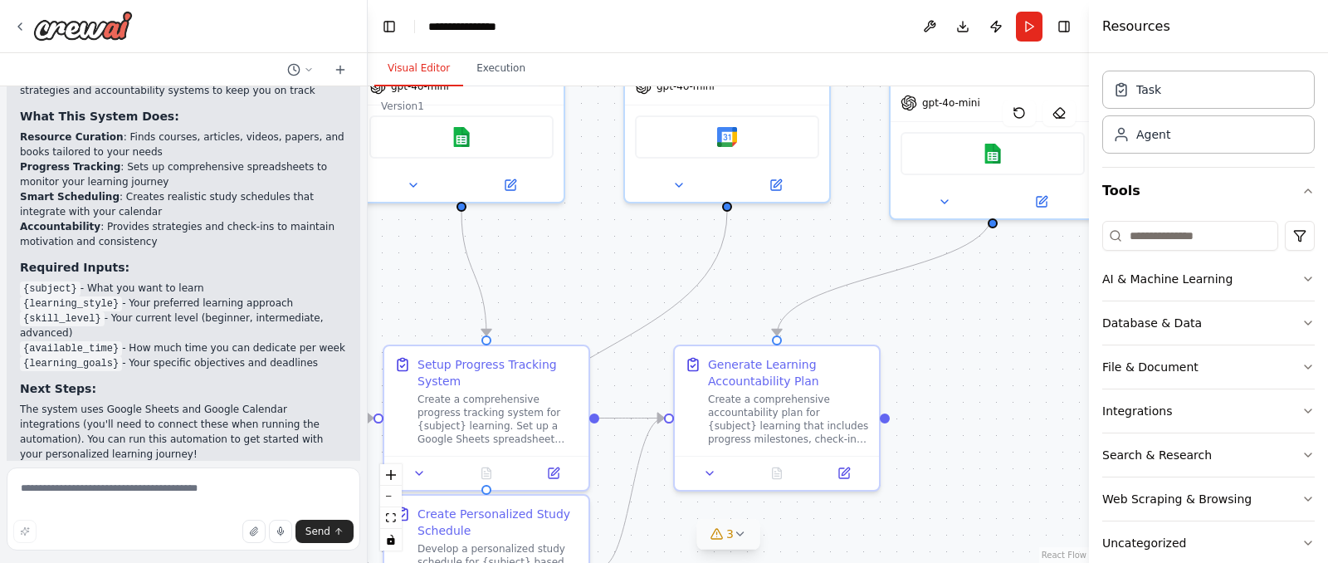
click at [413, 66] on button "Visual Editor" at bounding box center [418, 68] width 89 height 35
click at [14, 24] on icon at bounding box center [19, 26] width 13 height 13
